Goal: Task Accomplishment & Management: Use online tool/utility

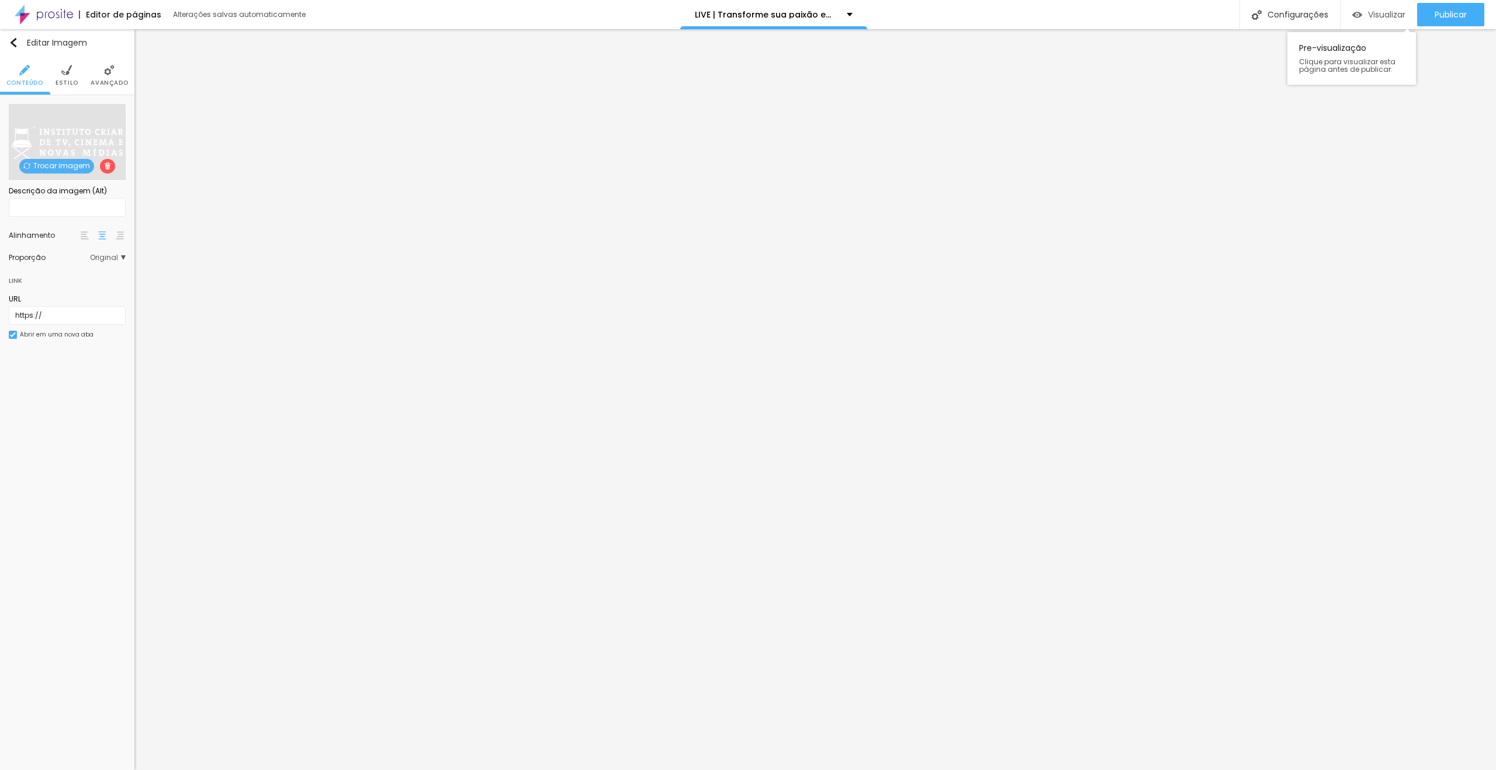
click at [1388, 13] on span "Visualizar" at bounding box center [1386, 14] width 37 height 9
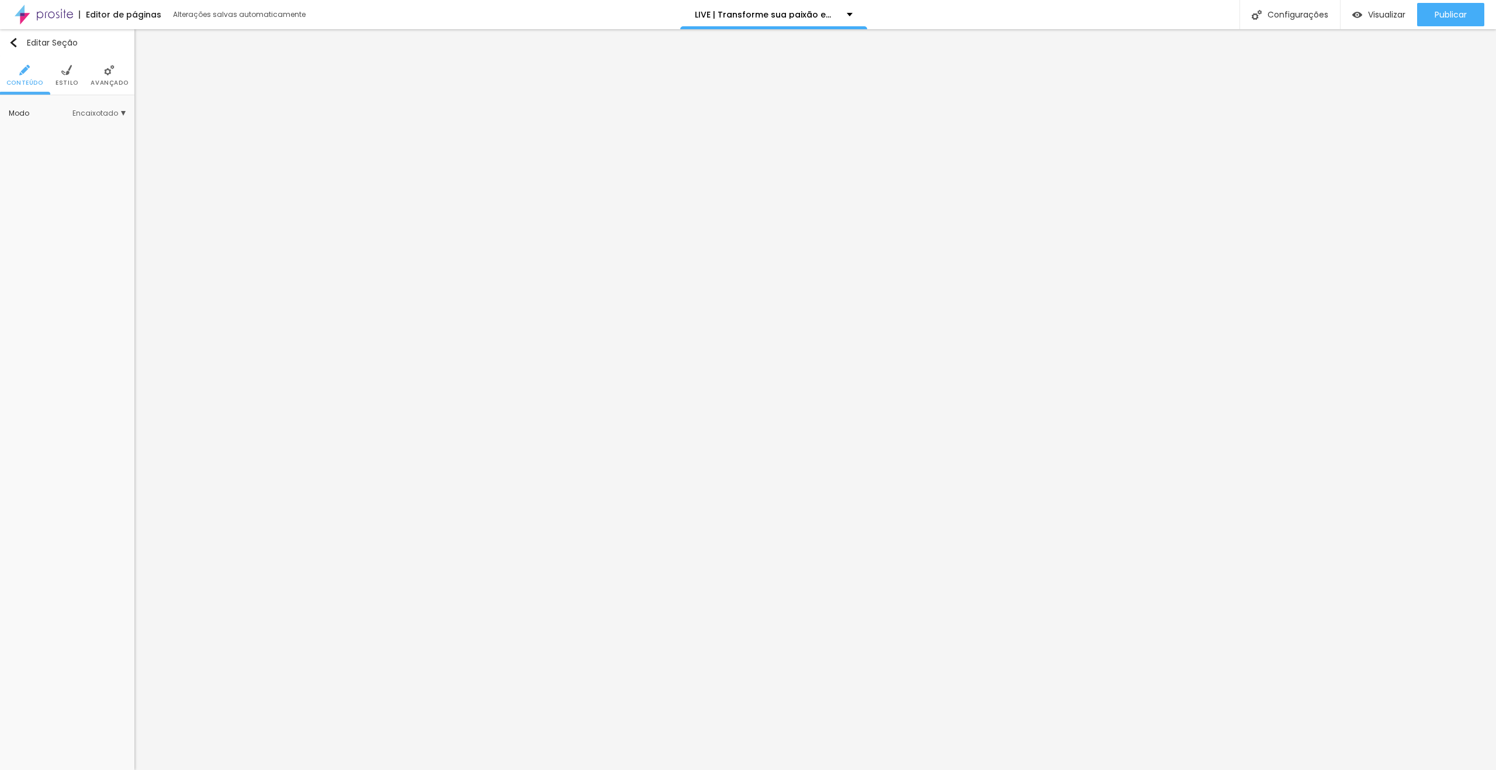
click at [117, 91] on li "Avançado" at bounding box center [109, 75] width 37 height 39
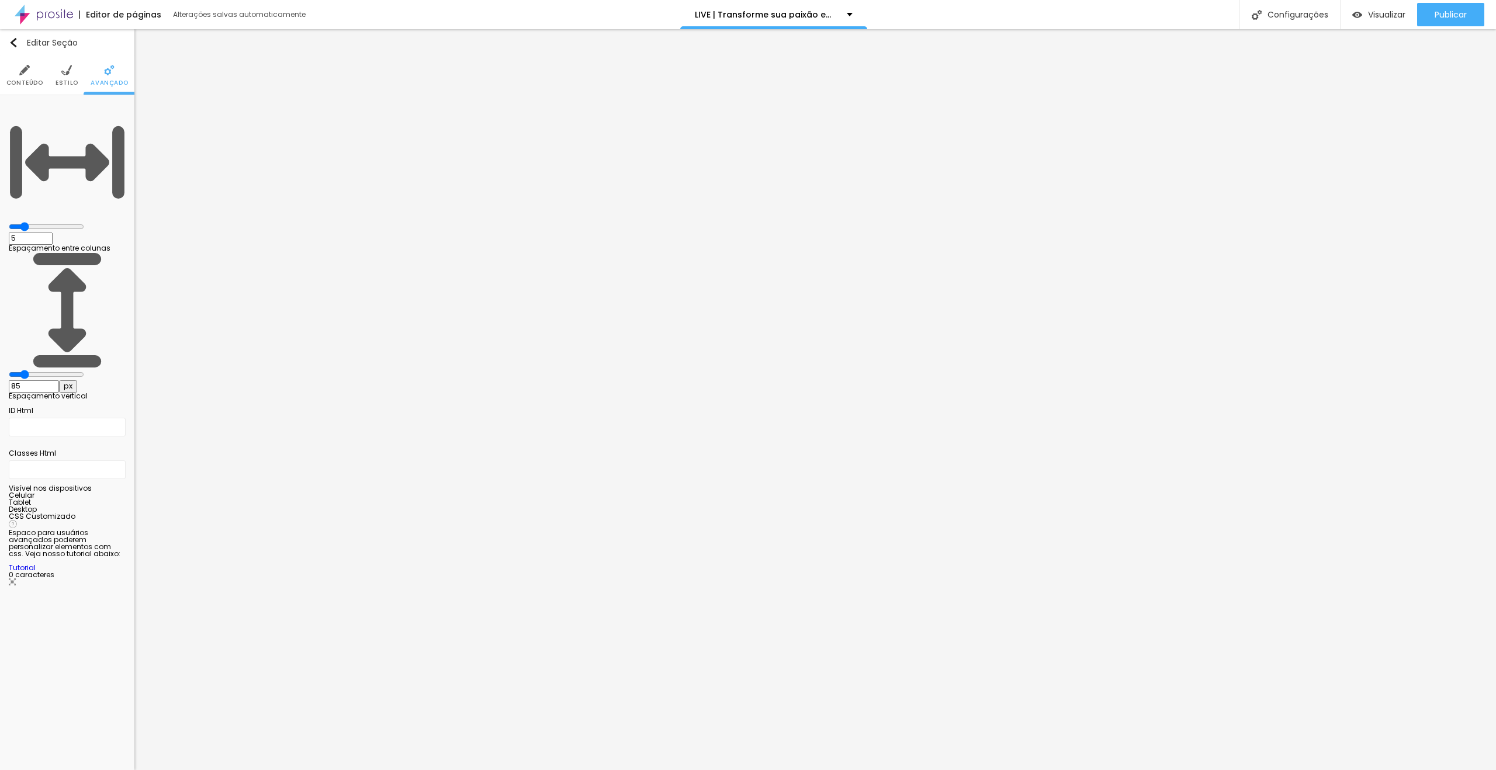
drag, startPoint x: 98, startPoint y: 139, endPoint x: 110, endPoint y: 138, distance: 11.7
click at [110, 381] on div "85 px" at bounding box center [67, 387] width 117 height 12
type input "6"
type input "65"
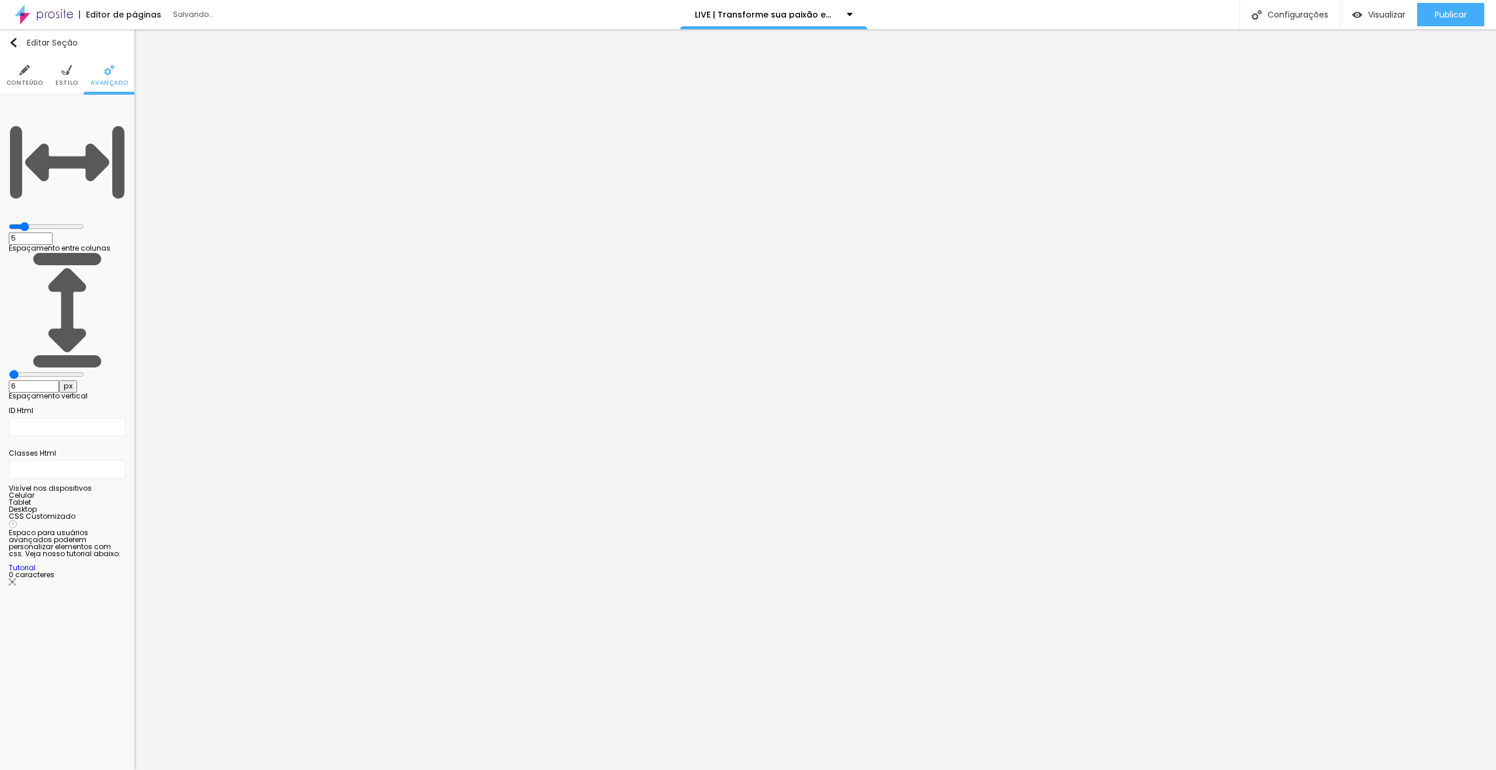
type input "65"
drag, startPoint x: 102, startPoint y: 137, endPoint x: 109, endPoint y: 137, distance: 7.0
click at [109, 381] on div "65 px" at bounding box center [67, 387] width 117 height 12
type input "6"
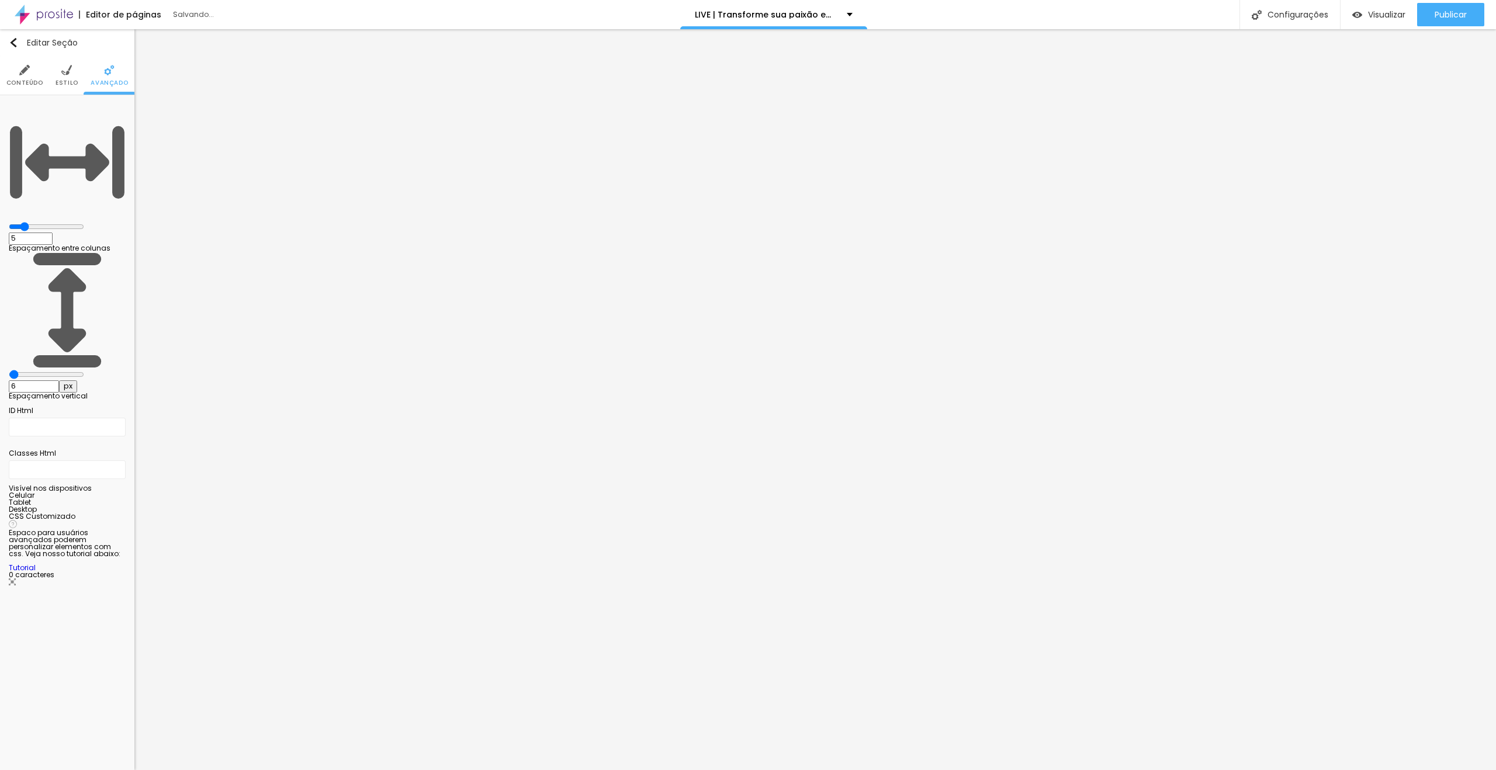
type input "60"
drag, startPoint x: 96, startPoint y: 137, endPoint x: 109, endPoint y: 139, distance: 12.9
click at [109, 381] on div "60 px" at bounding box center [67, 387] width 117 height 12
type input "3"
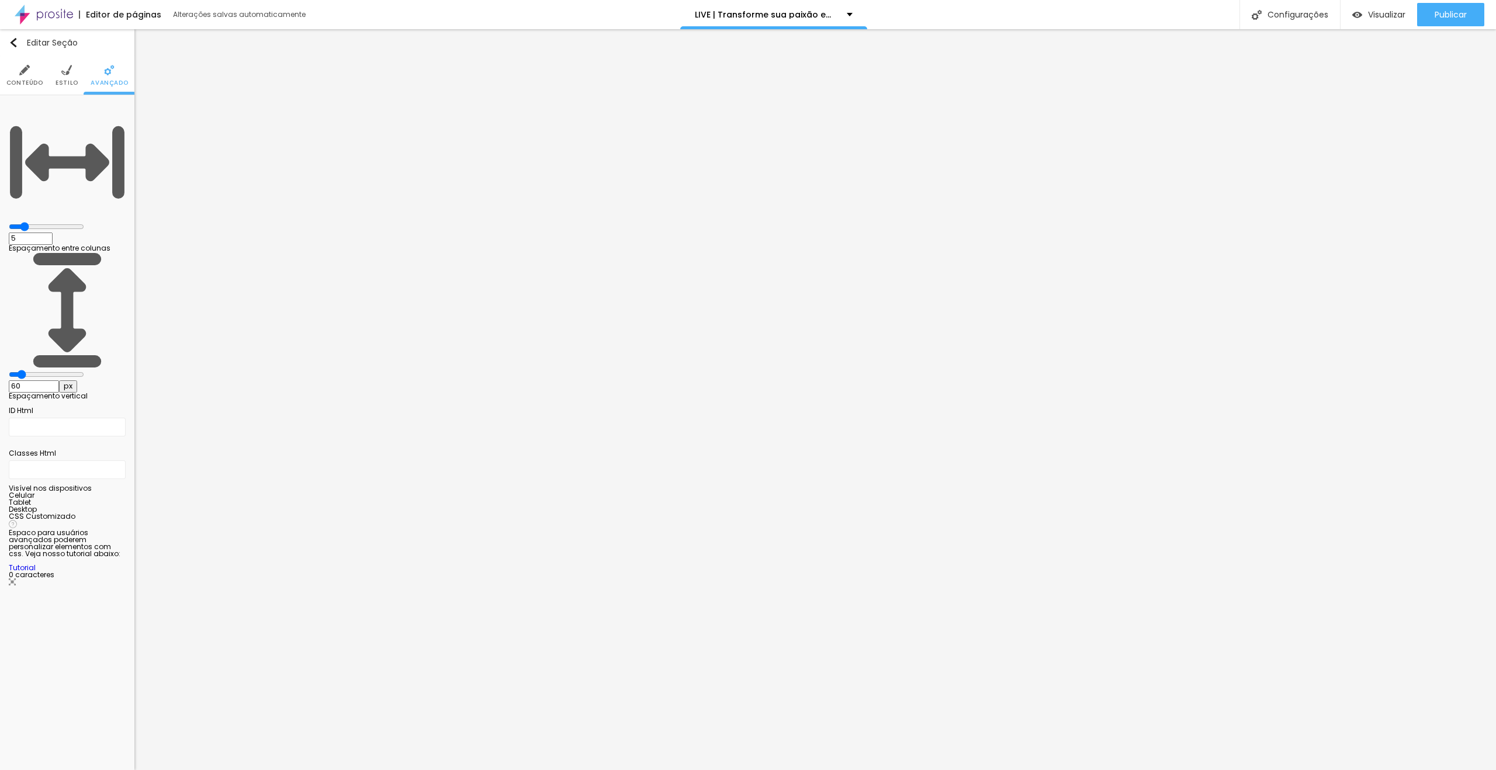
type input "3"
type input "30"
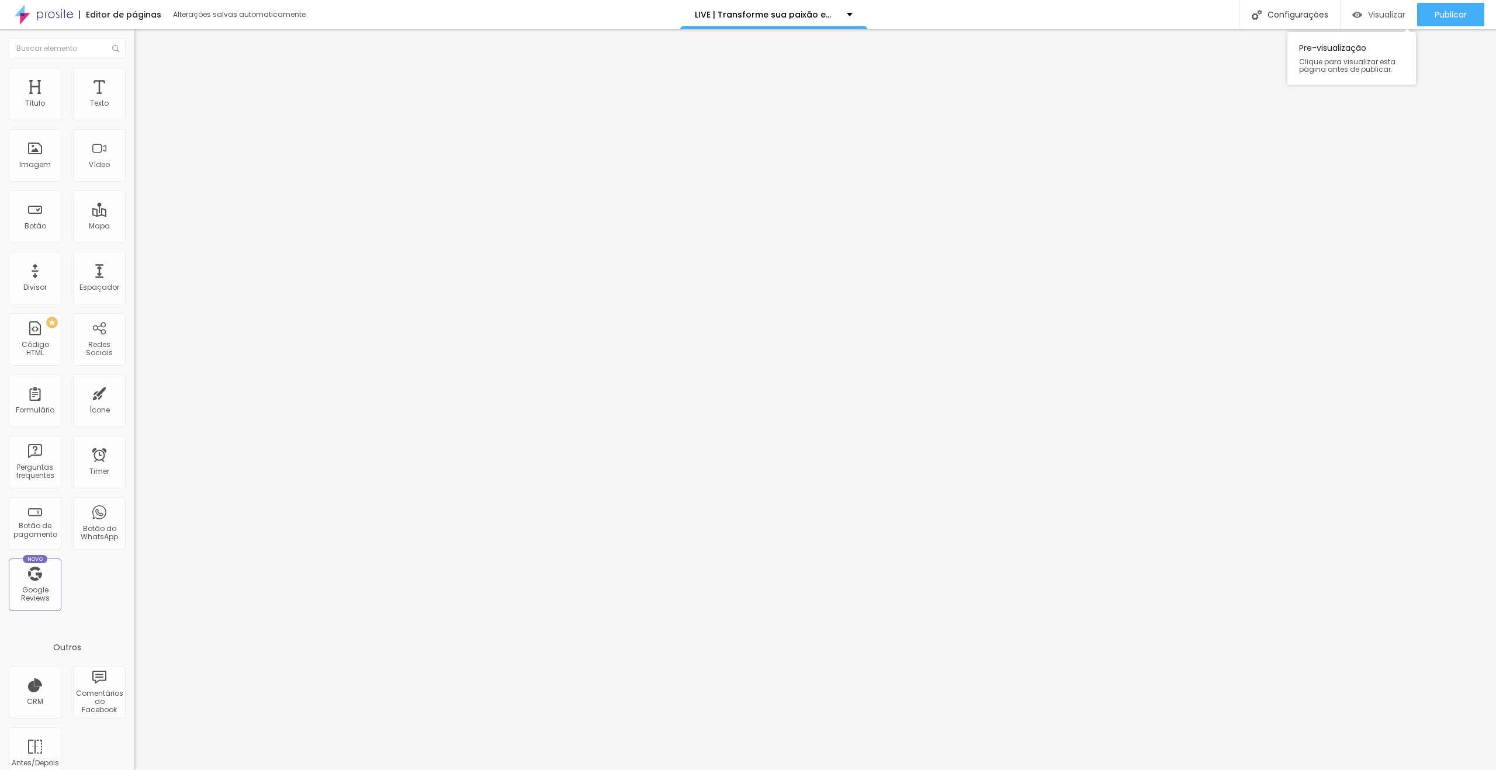
click at [1388, 13] on span "Visualizar" at bounding box center [1386, 14] width 37 height 9
